Goal: Navigation & Orientation: Understand site structure

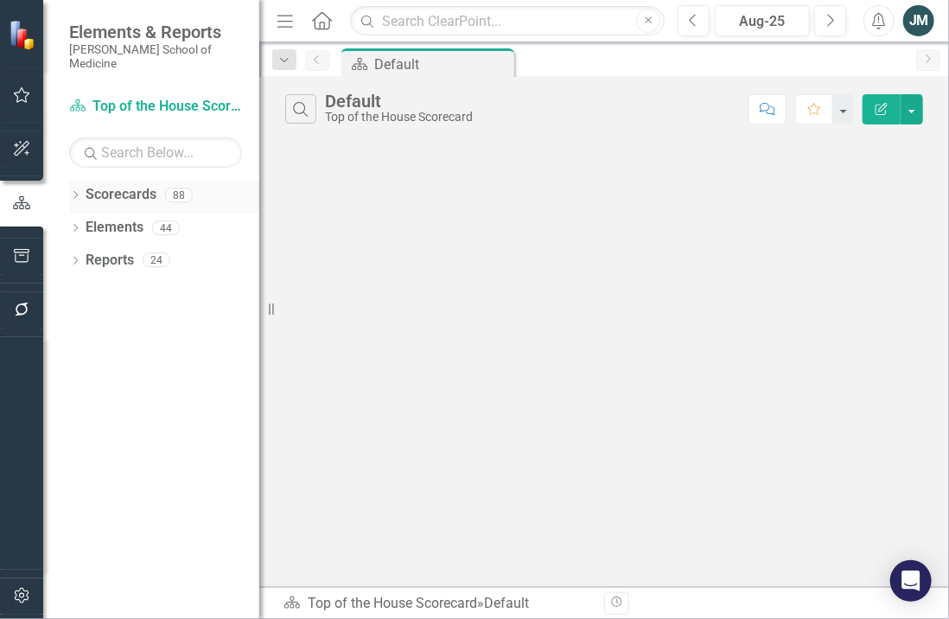
click at [120, 185] on link "Scorecards" at bounding box center [121, 195] width 71 height 20
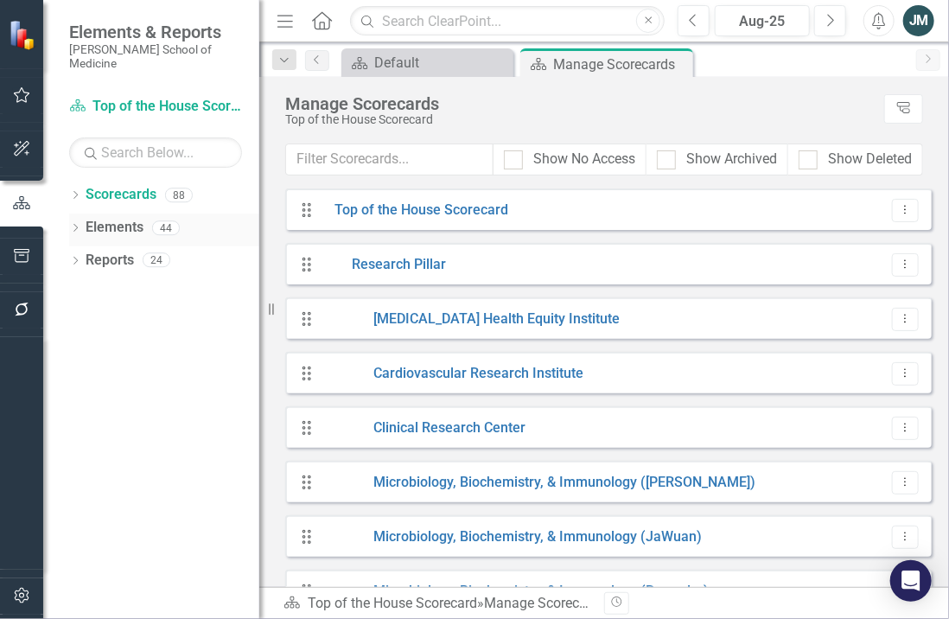
click at [114, 218] on link "Elements" at bounding box center [115, 228] width 58 height 20
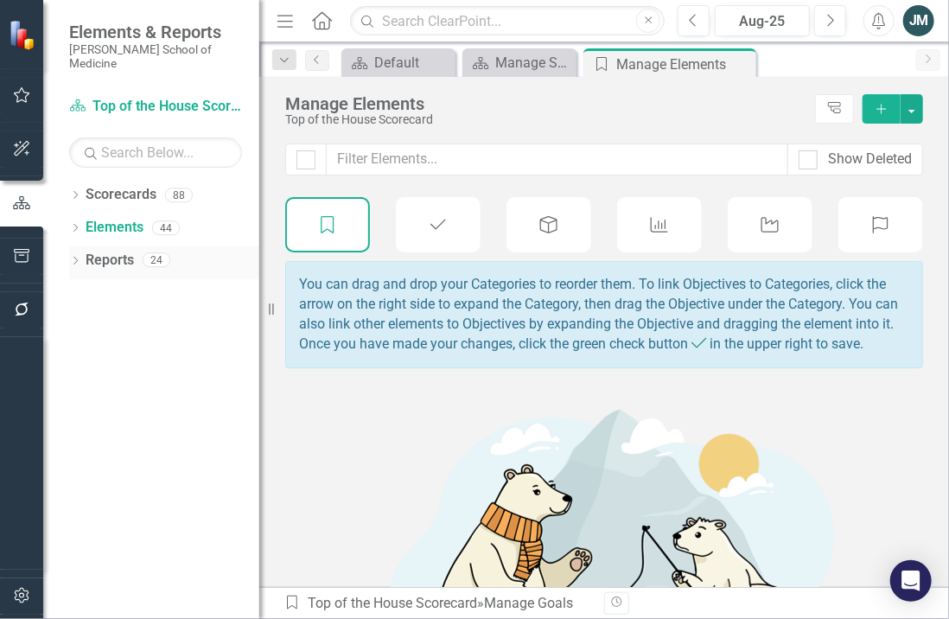
click at [104, 251] on link "Reports" at bounding box center [110, 261] width 48 height 20
